Goal: Task Accomplishment & Management: Manage account settings

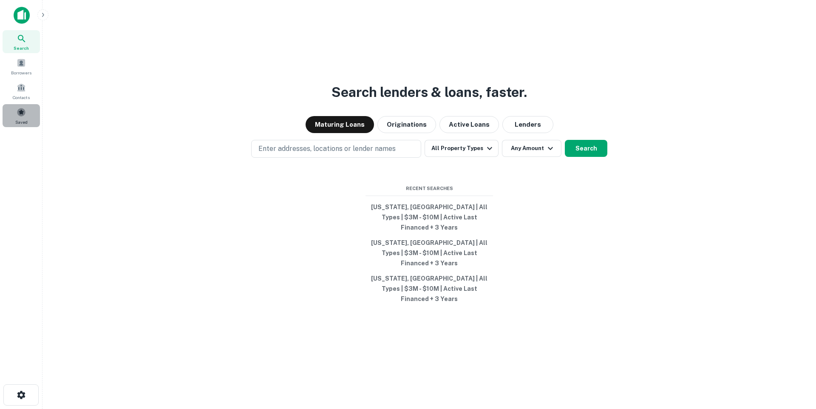
click at [15, 113] on div "Saved" at bounding box center [21, 115] width 37 height 23
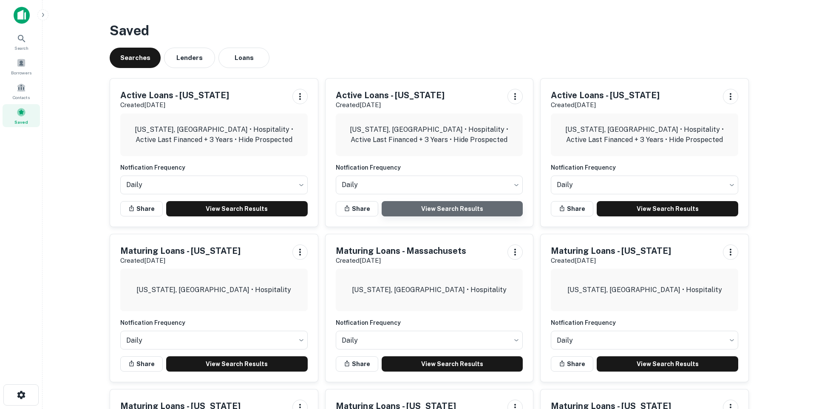
click at [451, 205] on link "View Search Results" at bounding box center [453, 208] width 142 height 15
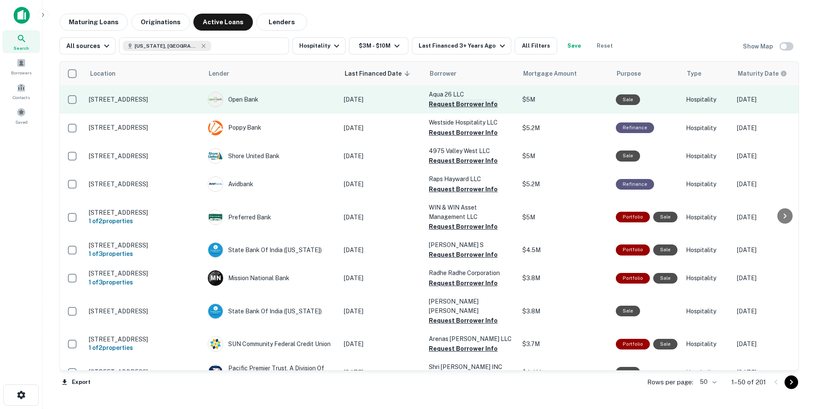
click at [470, 105] on button "Request Borrower Info" at bounding box center [463, 104] width 69 height 10
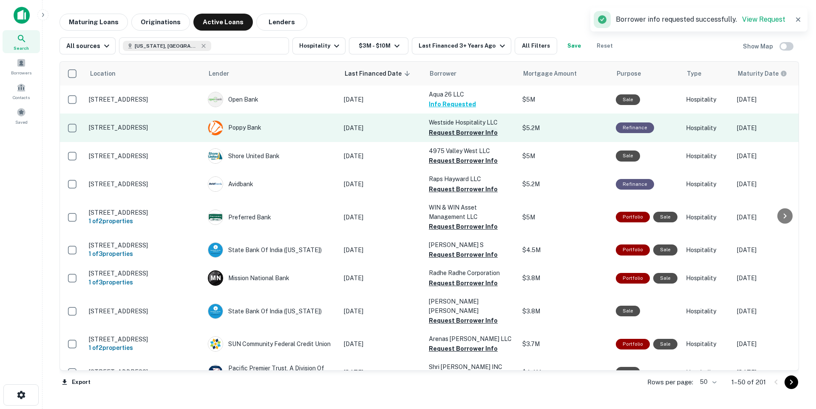
click at [471, 135] on button "Request Borrower Info" at bounding box center [463, 132] width 69 height 10
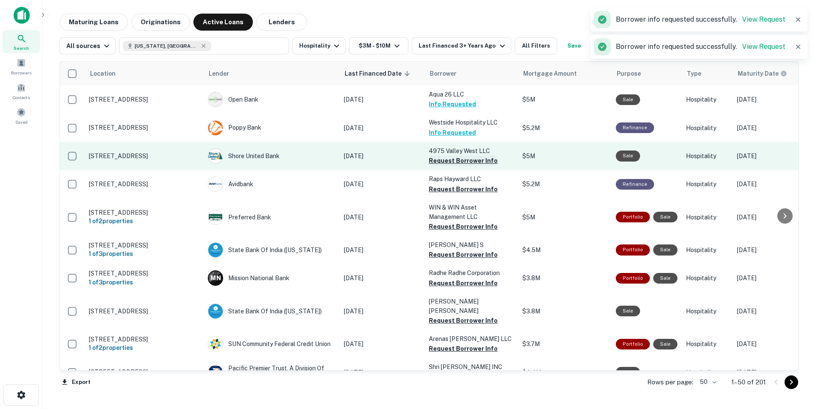
click at [465, 161] on button "Request Borrower Info" at bounding box center [463, 161] width 69 height 10
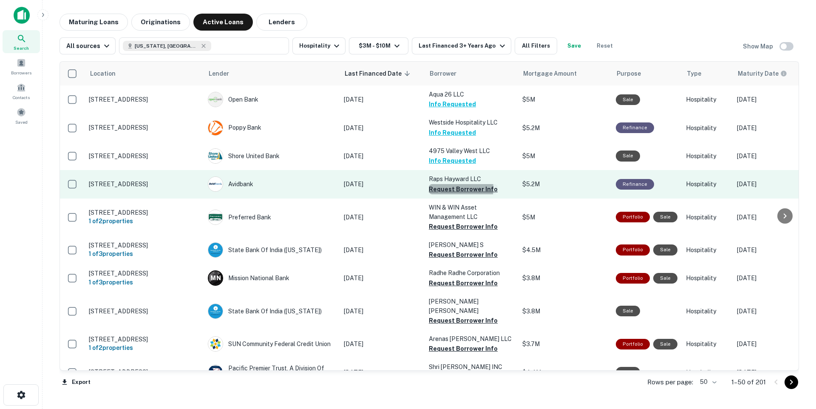
click at [455, 188] on button "Request Borrower Info" at bounding box center [463, 189] width 69 height 10
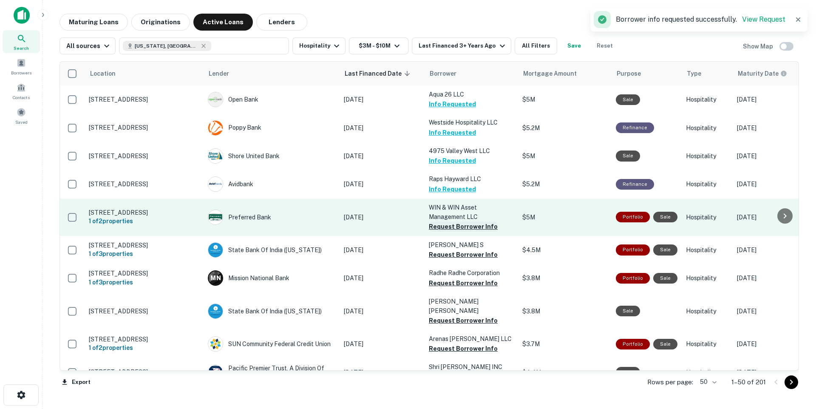
click at [454, 229] on button "Request Borrower Info" at bounding box center [463, 226] width 69 height 10
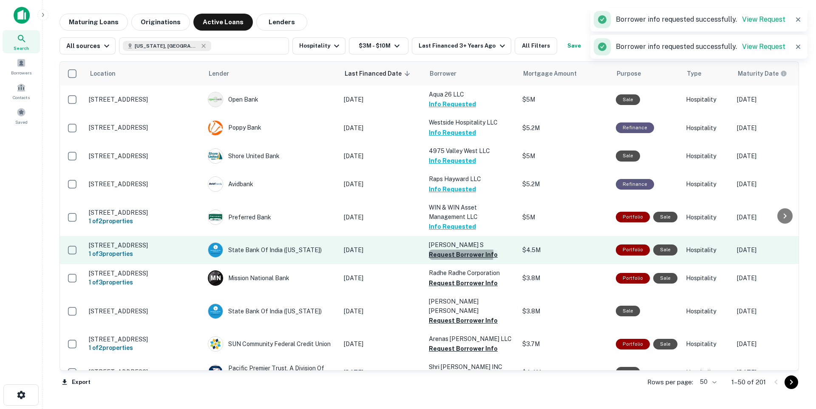
click at [456, 256] on button "Request Borrower Info" at bounding box center [463, 254] width 69 height 10
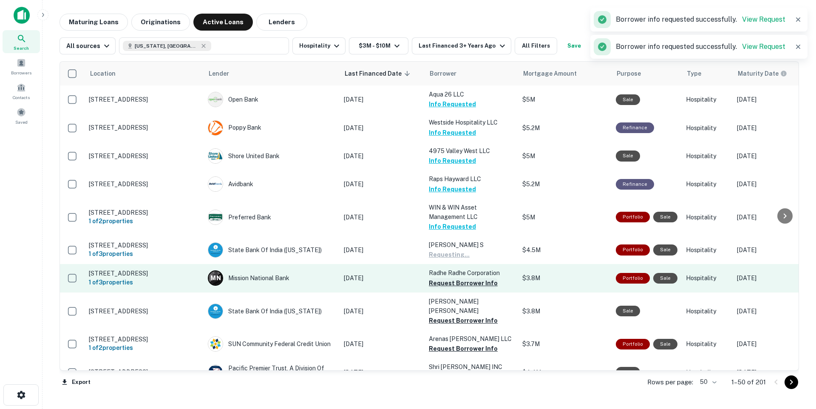
click at [462, 287] on button "Request Borrower Info" at bounding box center [463, 283] width 69 height 10
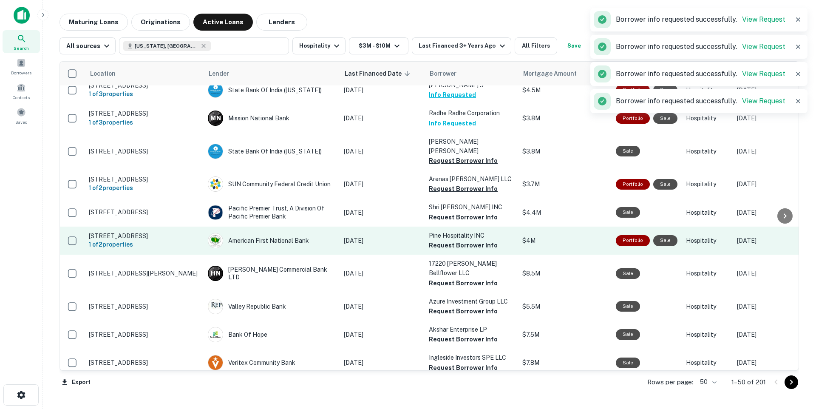
scroll to position [179, 0]
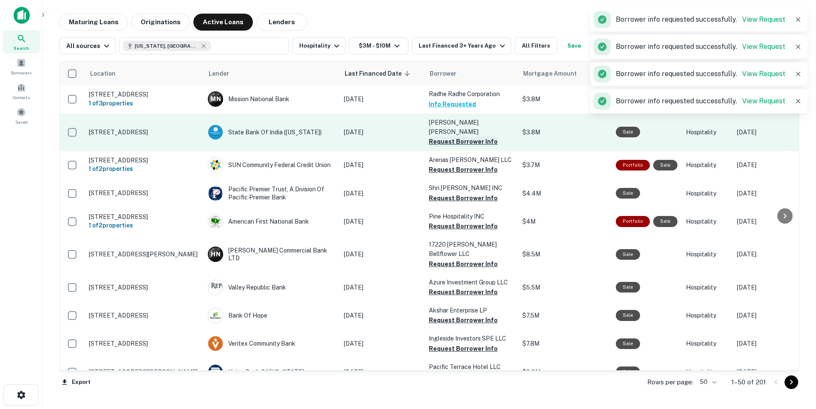
click at [453, 141] on button "Request Borrower Info" at bounding box center [463, 141] width 69 height 10
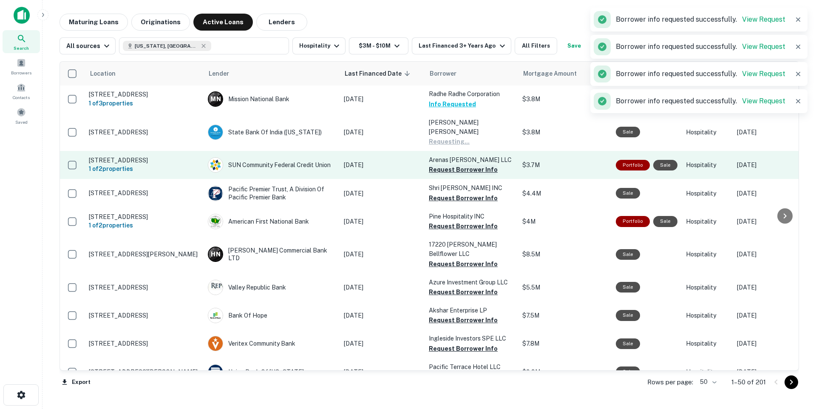
click at [450, 164] on button "Request Borrower Info" at bounding box center [463, 169] width 69 height 10
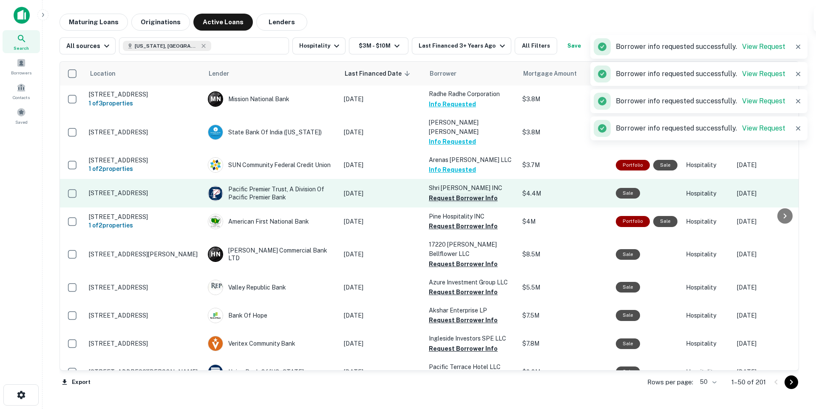
click at [451, 198] on button "Request Borrower Info" at bounding box center [463, 198] width 69 height 10
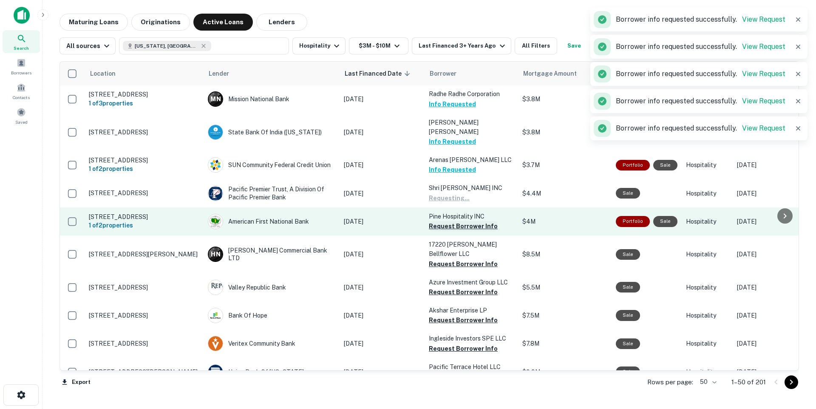
click at [457, 227] on button "Request Borrower Info" at bounding box center [463, 226] width 69 height 10
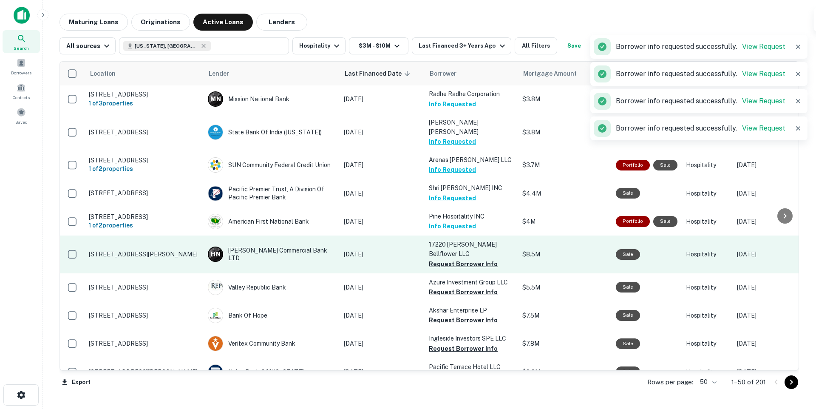
drag, startPoint x: 461, startPoint y: 254, endPoint x: 462, endPoint y: 261, distance: 6.9
click at [461, 259] on button "Request Borrower Info" at bounding box center [463, 264] width 69 height 10
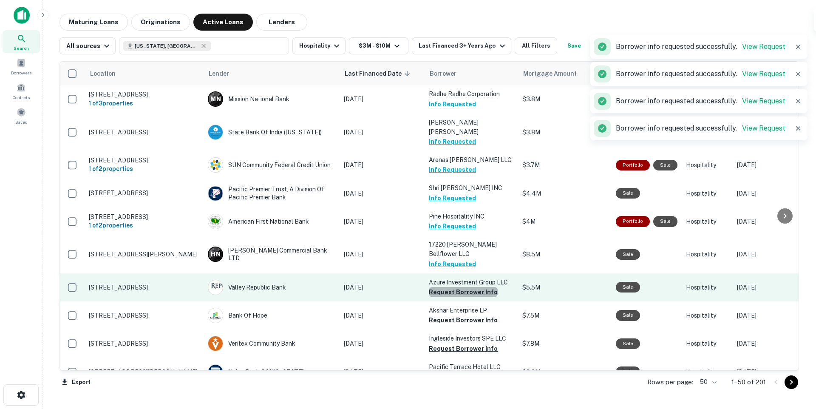
drag, startPoint x: 466, startPoint y: 283, endPoint x: 466, endPoint y: 290, distance: 6.8
click at [466, 287] on button "Request Borrower Info" at bounding box center [463, 292] width 69 height 10
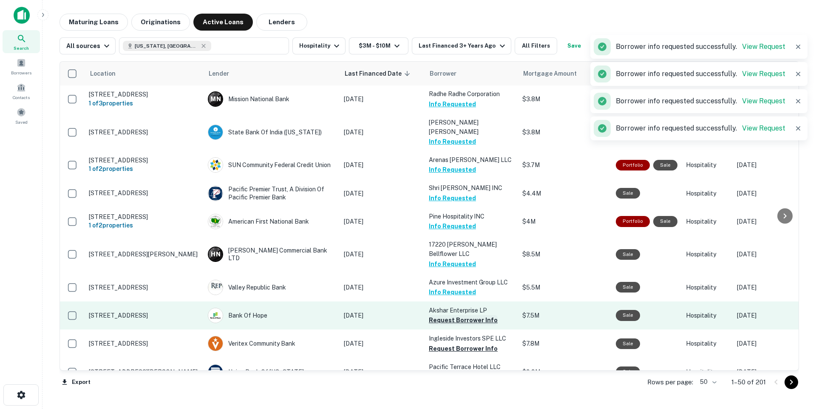
click at [468, 315] on button "Request Borrower Info" at bounding box center [463, 320] width 69 height 10
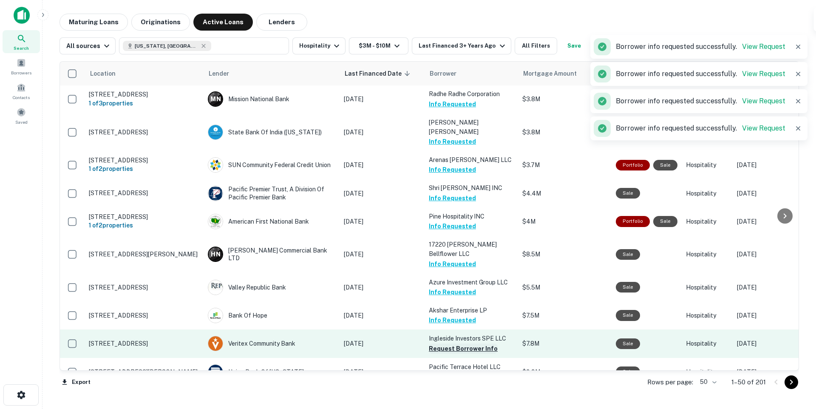
click at [479, 344] on button "Request Borrower Info" at bounding box center [463, 348] width 69 height 10
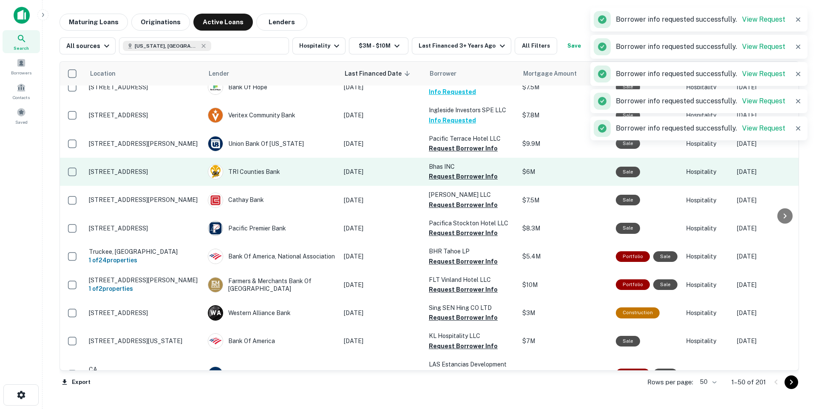
scroll to position [410, 0]
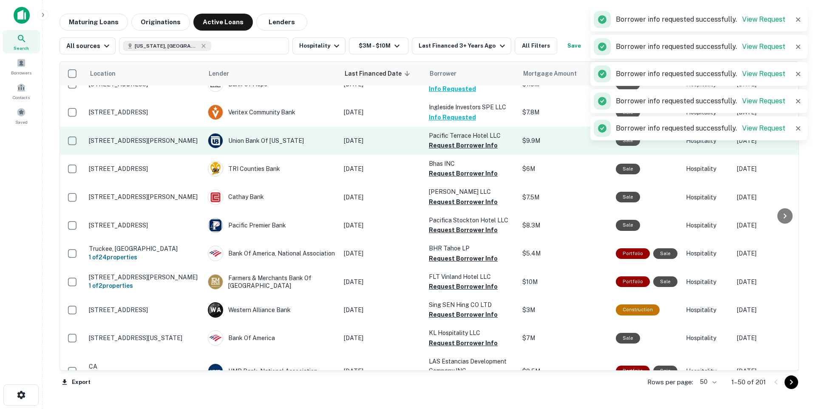
click at [453, 142] on td "Pacific Terrace Hotel LLC Request Borrower Info" at bounding box center [471, 141] width 93 height 28
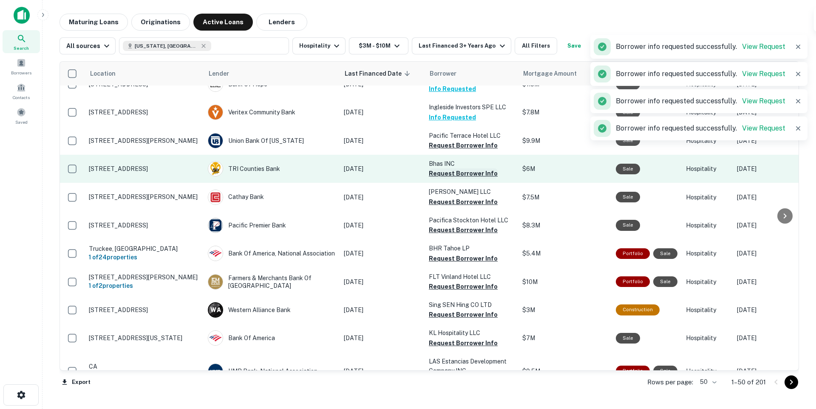
click at [456, 168] on button "Request Borrower Info" at bounding box center [463, 173] width 69 height 10
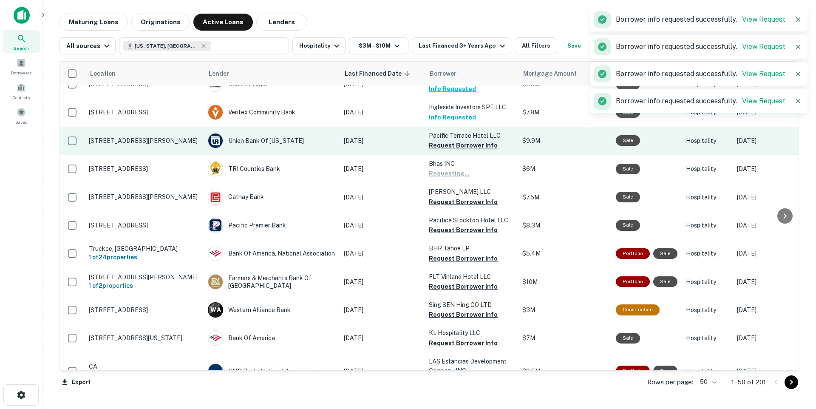
click at [456, 140] on button "Request Borrower Info" at bounding box center [463, 145] width 69 height 10
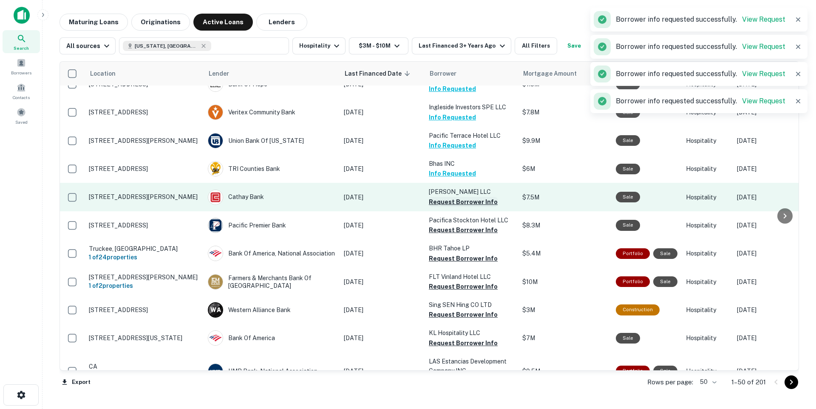
click at [458, 197] on button "Request Borrower Info" at bounding box center [463, 202] width 69 height 10
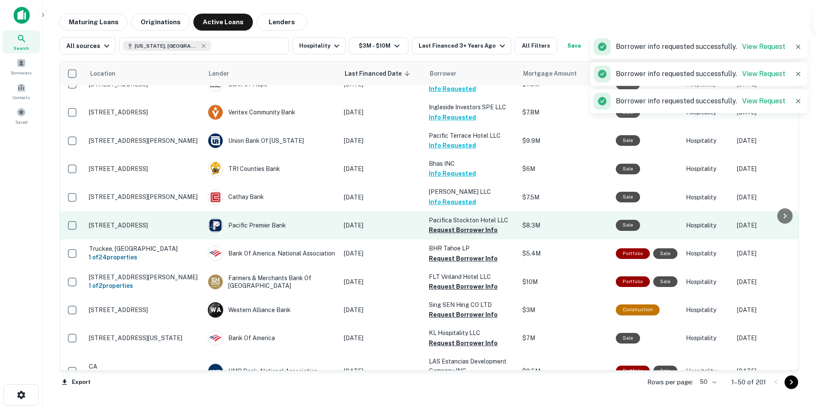
click at [468, 225] on button "Request Borrower Info" at bounding box center [463, 230] width 69 height 10
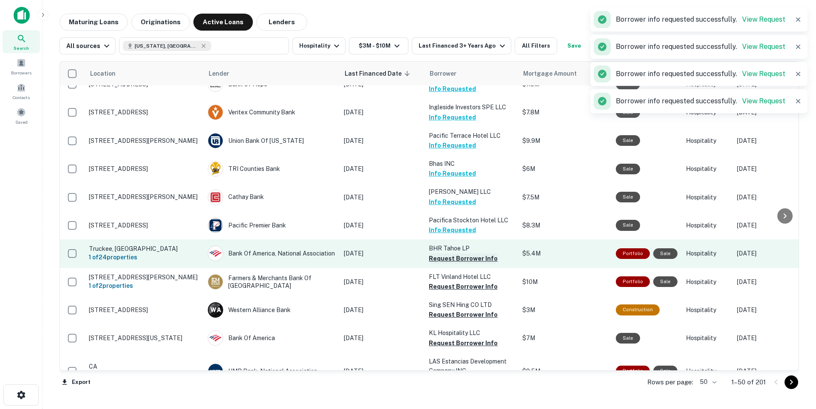
click at [462, 253] on button "Request Borrower Info" at bounding box center [463, 258] width 69 height 10
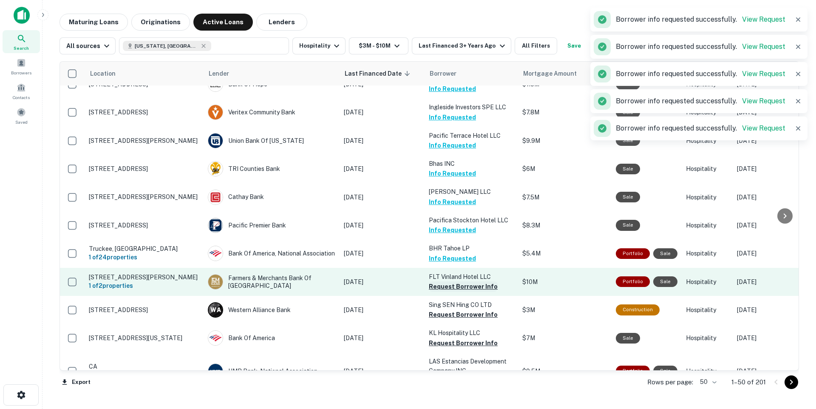
click at [463, 281] on button "Request Borrower Info" at bounding box center [463, 286] width 69 height 10
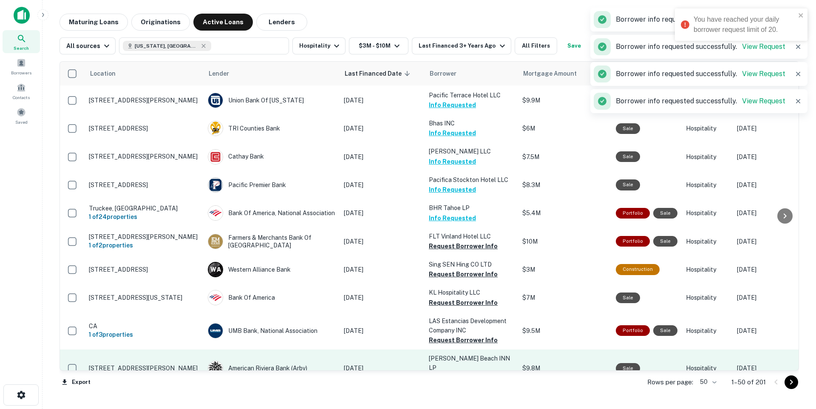
scroll to position [536, 0]
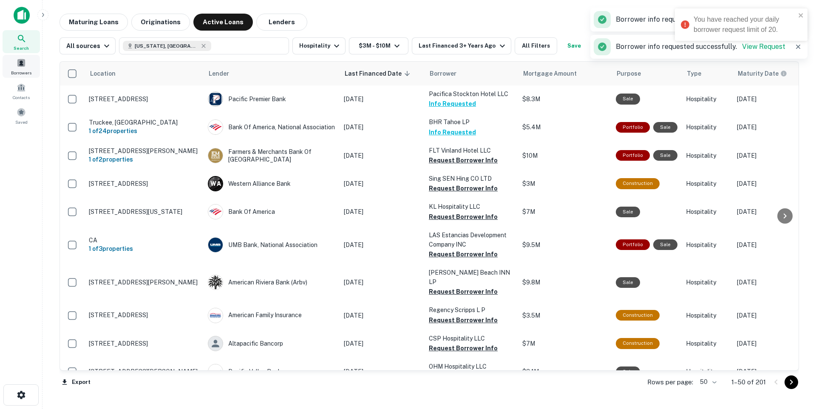
click at [18, 64] on span at bounding box center [21, 62] width 9 height 9
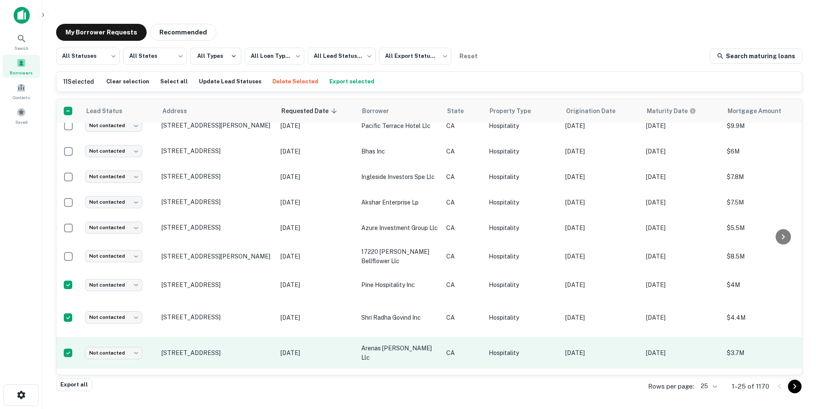
scroll to position [60, 0]
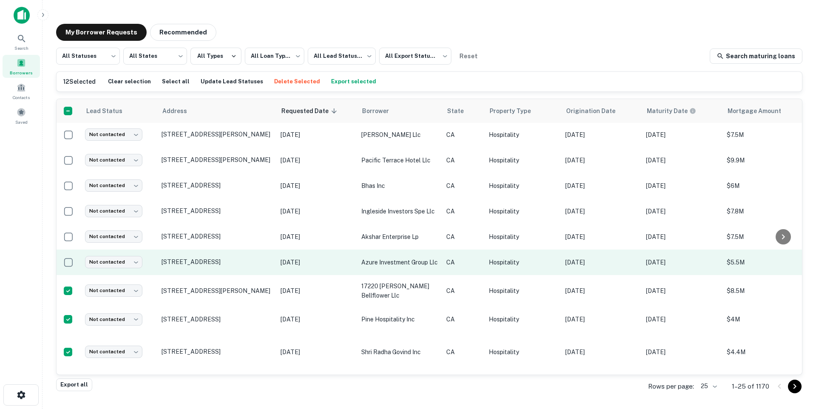
click at [68, 249] on td at bounding box center [68, 261] width 25 height 25
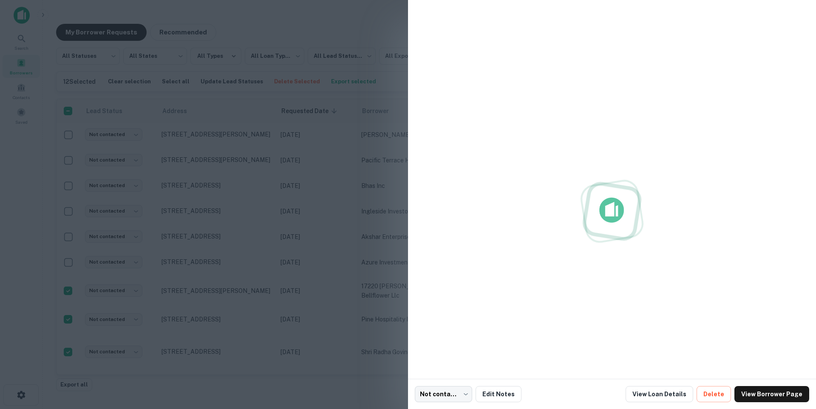
click at [68, 232] on div at bounding box center [408, 204] width 816 height 409
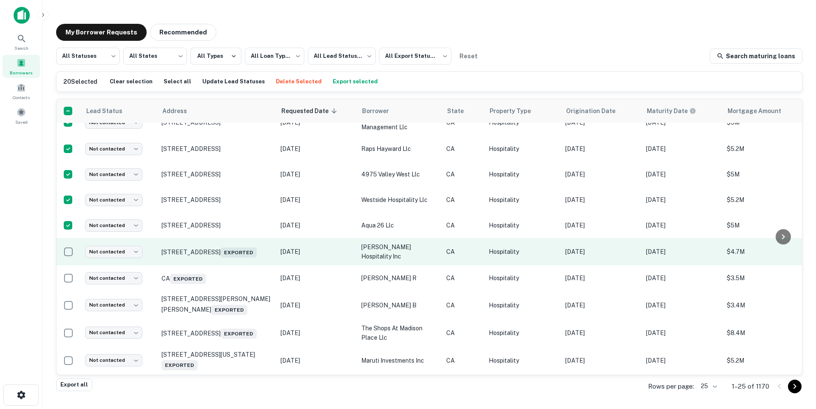
scroll to position [0, 0]
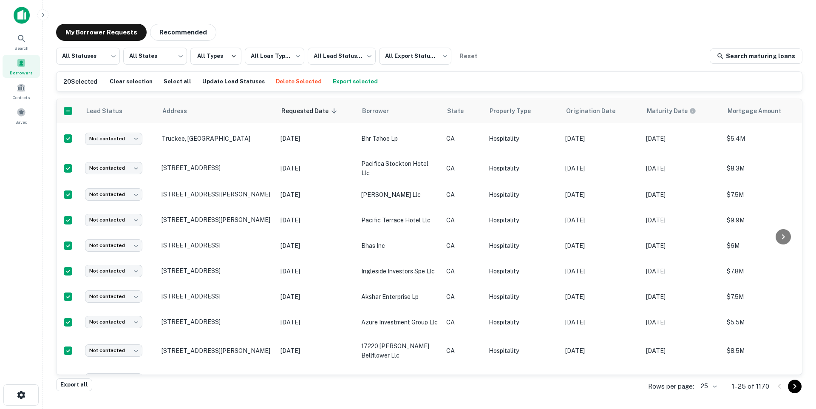
click at [341, 83] on button "Export selected" at bounding box center [355, 81] width 49 height 13
